Goal: Task Accomplishment & Management: Use online tool/utility

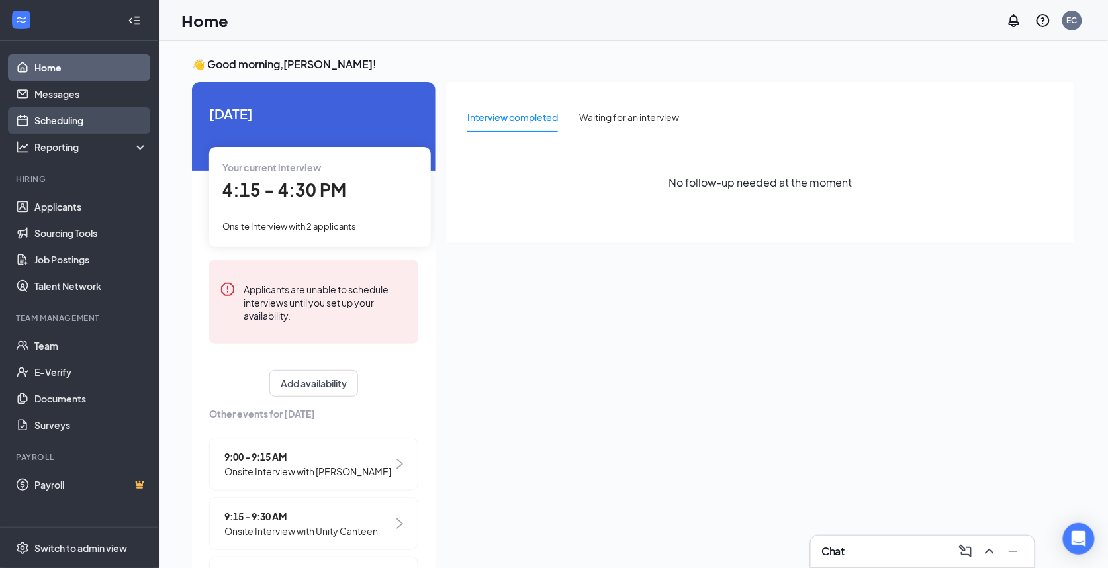
click at [59, 119] on link "Scheduling" at bounding box center [90, 120] width 113 height 26
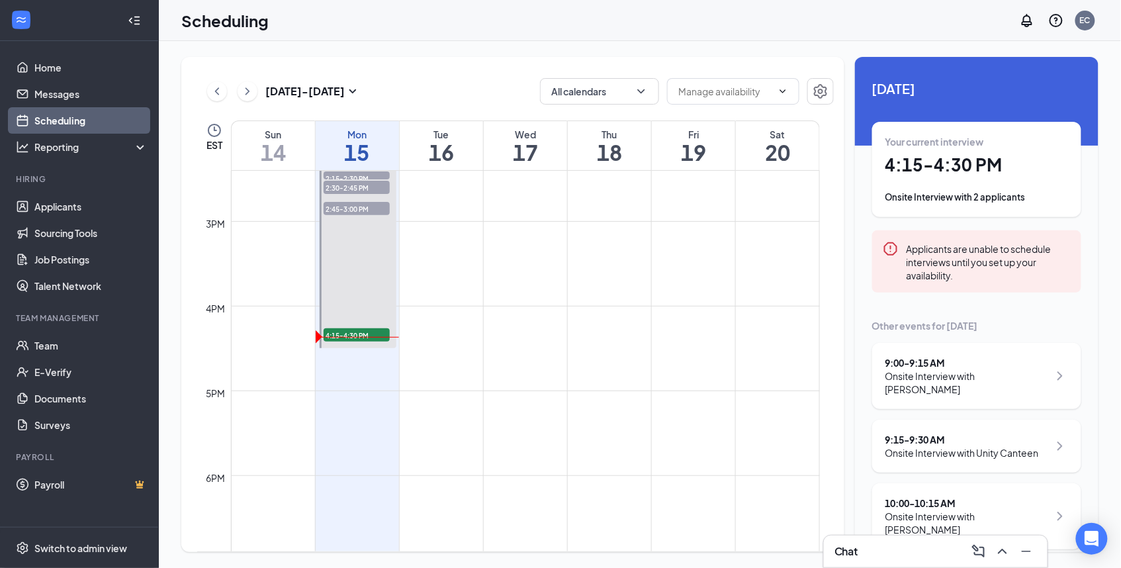
scroll to position [1180, 0]
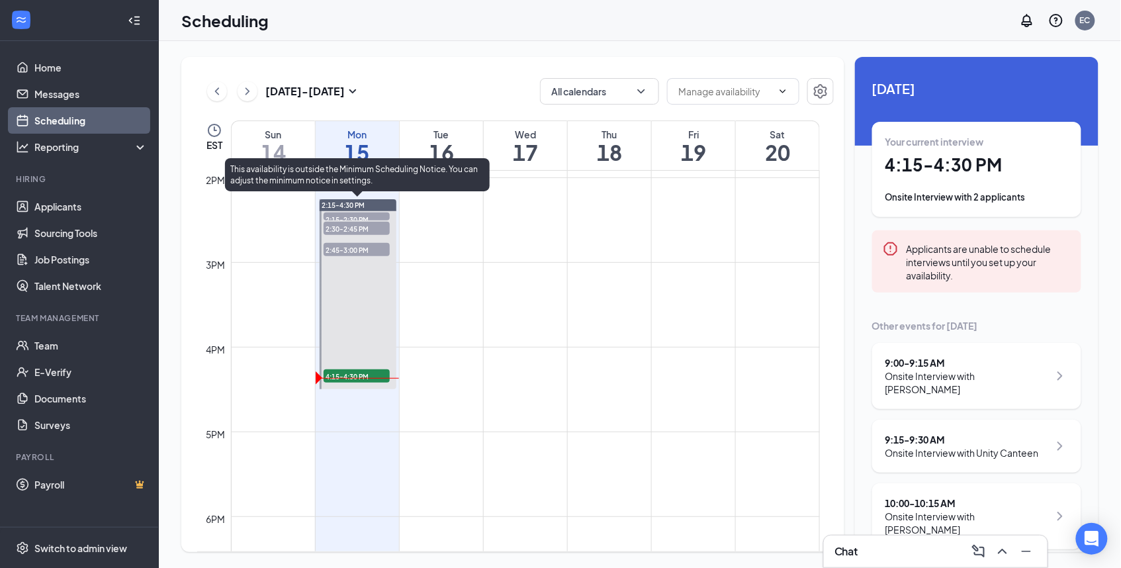
click at [350, 375] on span "4:15-4:30 PM" at bounding box center [357, 375] width 66 height 13
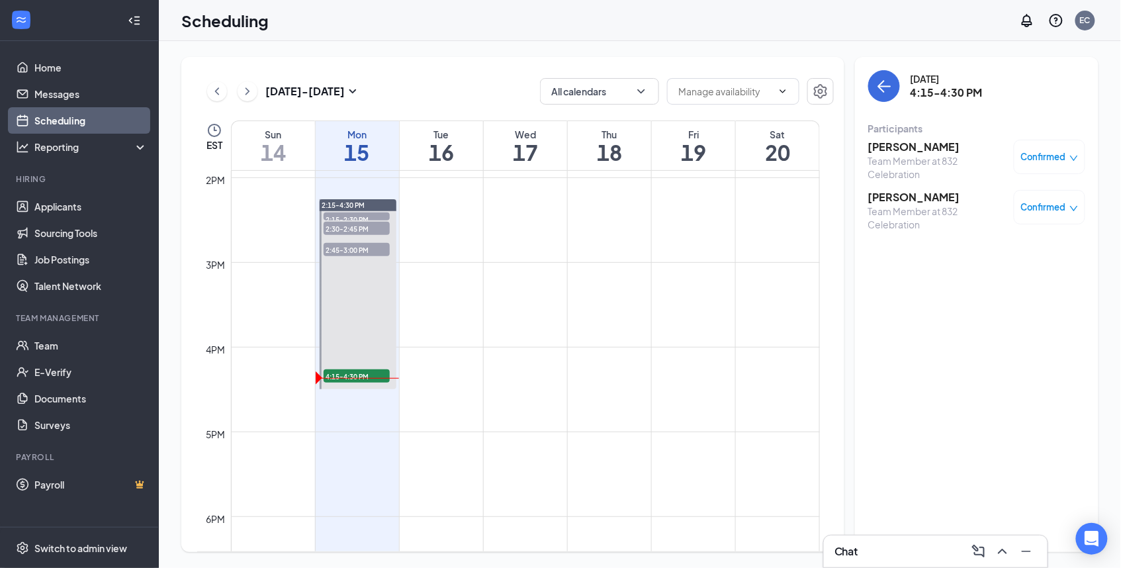
click at [1074, 160] on icon "down" at bounding box center [1074, 158] width 8 height 5
click at [1023, 248] on span "Mark as no-show" at bounding box center [1011, 245] width 73 height 15
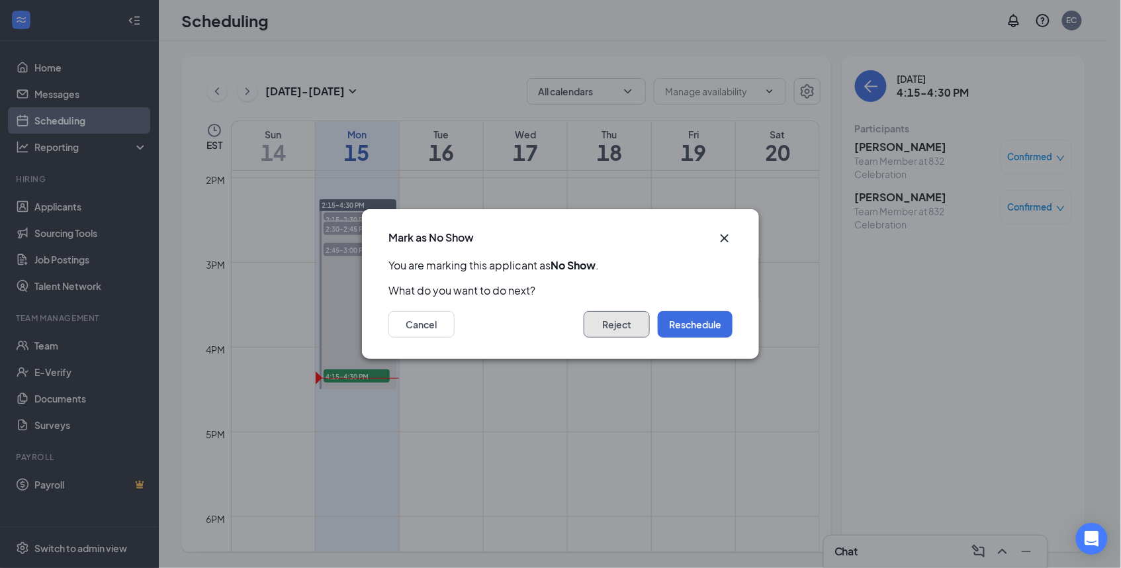
click at [646, 320] on button "Reject" at bounding box center [617, 324] width 66 height 26
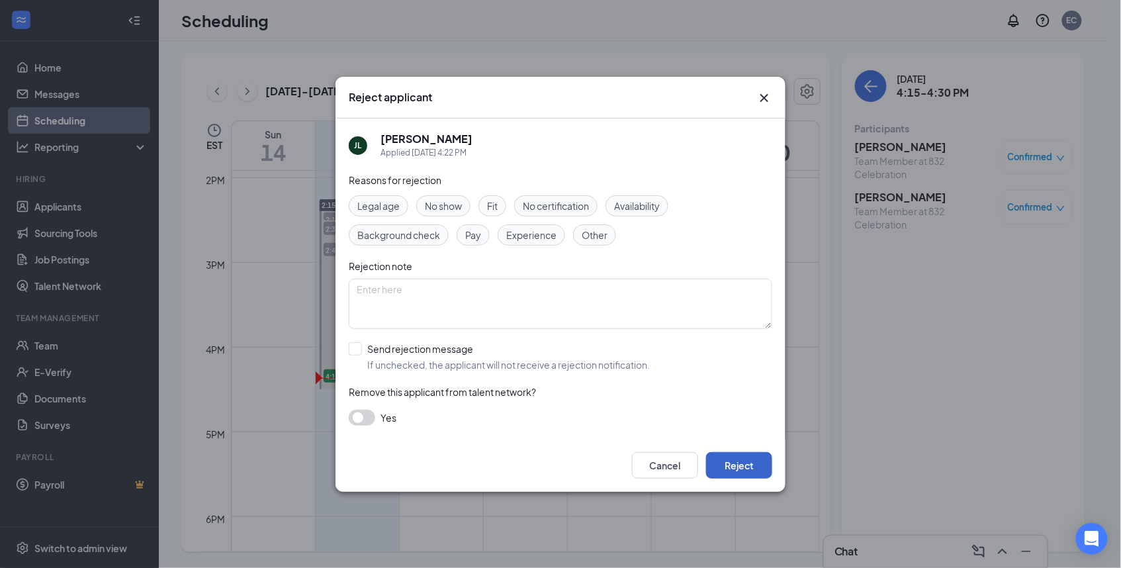
click at [745, 471] on button "Reject" at bounding box center [739, 465] width 66 height 26
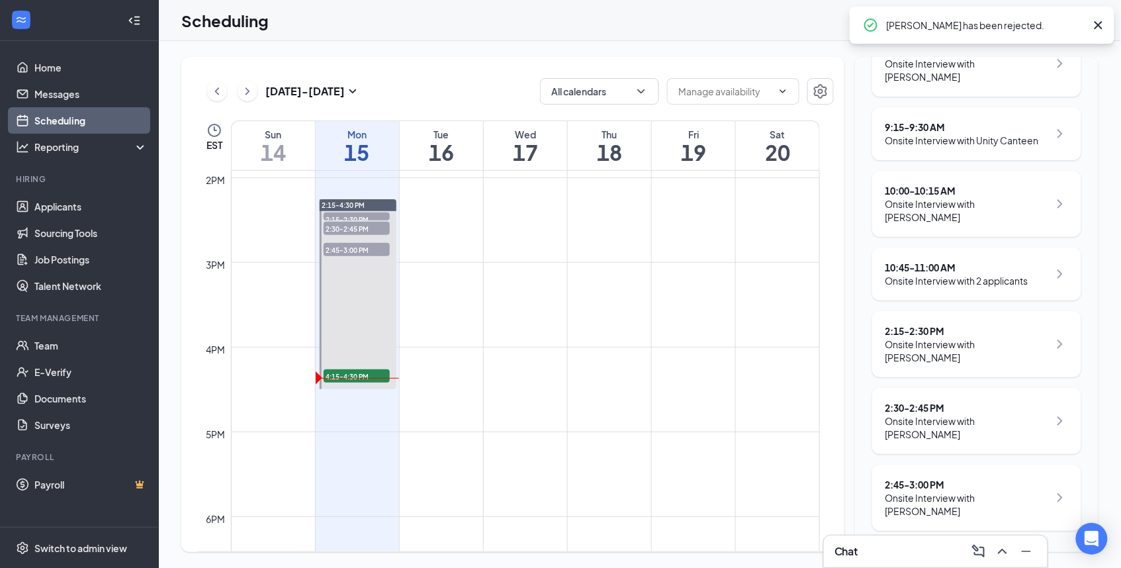
scroll to position [324, 0]
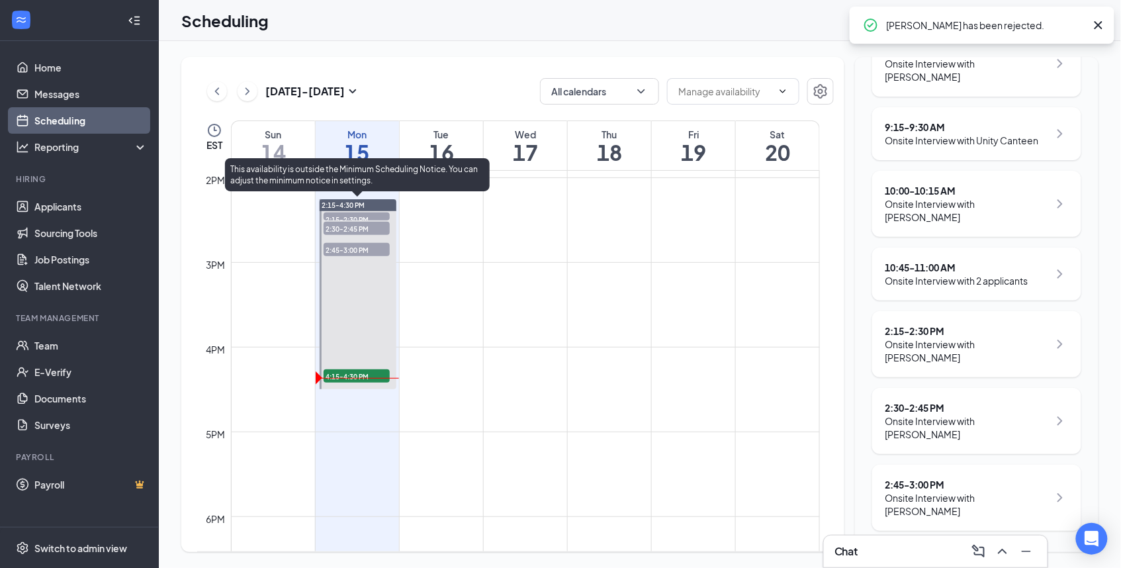
click at [384, 373] on span "4:15-4:30 PM" at bounding box center [357, 375] width 66 height 13
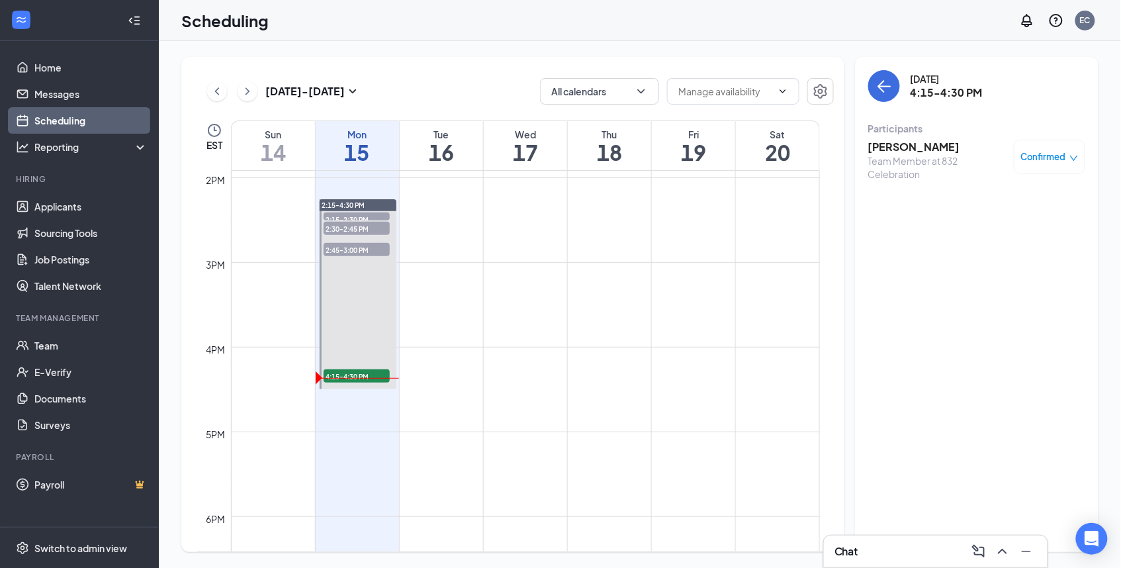
click at [1058, 160] on span "Confirmed" at bounding box center [1043, 156] width 45 height 13
click at [1007, 242] on span "Mark as no-show" at bounding box center [1011, 245] width 73 height 15
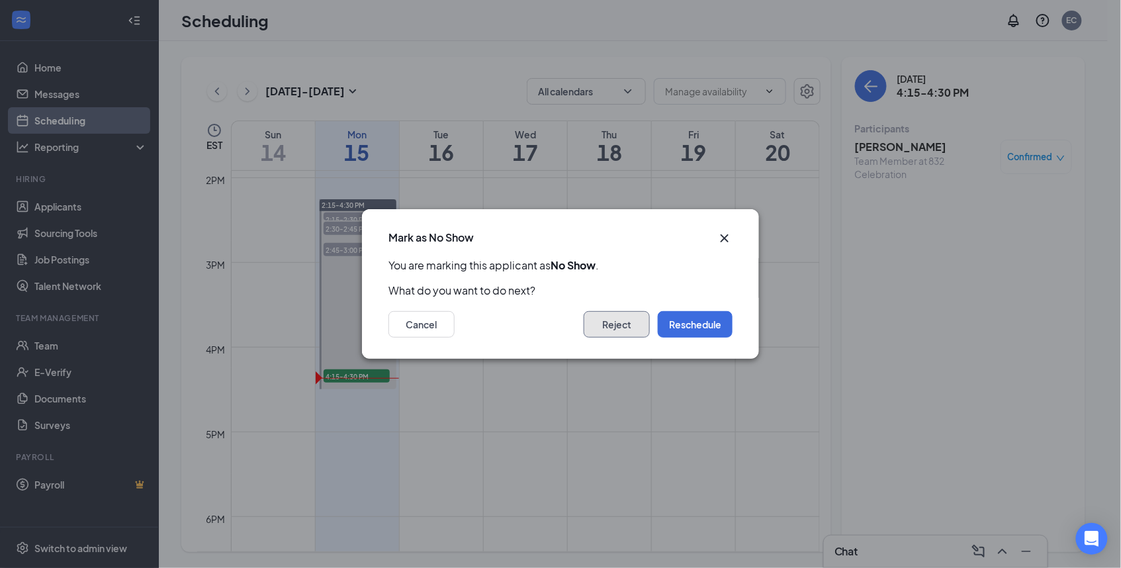
click at [601, 329] on button "Reject" at bounding box center [617, 324] width 66 height 26
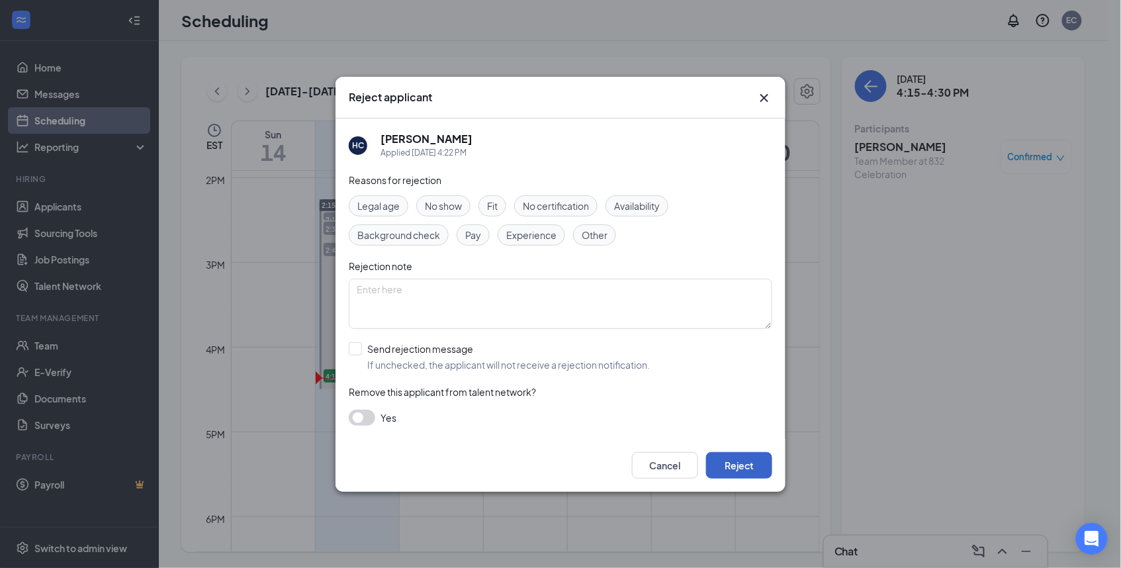
click at [731, 465] on button "Reject" at bounding box center [739, 465] width 66 height 26
